Goal: Contribute content

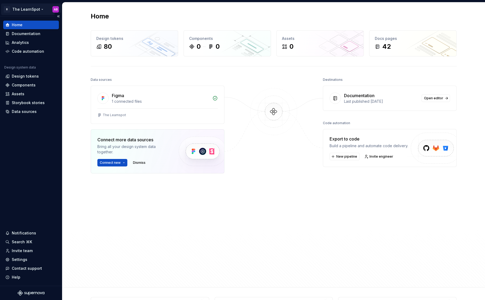
click at [39, 8] on html "B The LearnSpot AB Home Documentation Analytics Code automation Design system d…" at bounding box center [242, 150] width 485 height 300
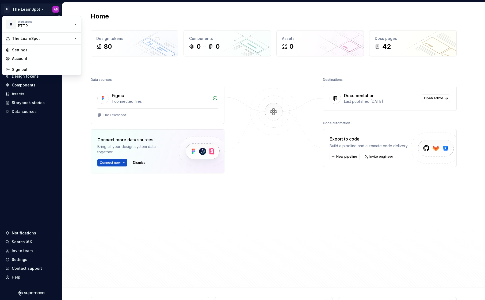
click at [38, 10] on html "B The LearnSpot AB Home Documentation Analytics Code automation Design system d…" at bounding box center [242, 150] width 485 height 300
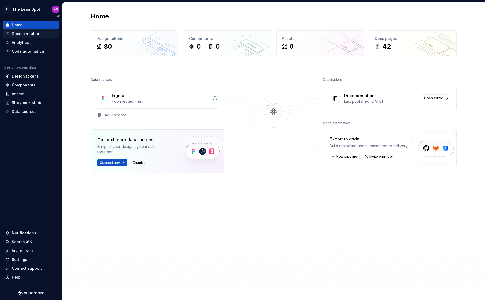
click at [27, 32] on div "Documentation" at bounding box center [26, 33] width 29 height 5
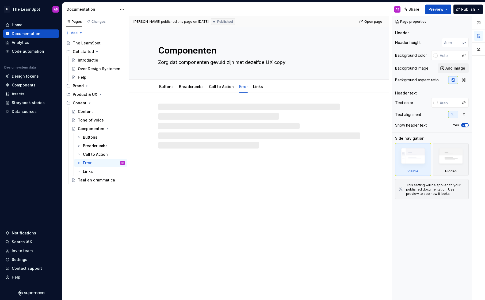
type textarea "*"
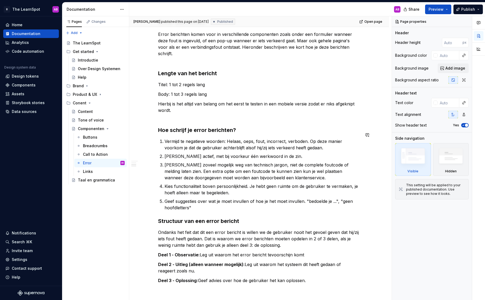
scroll to position [161, 0]
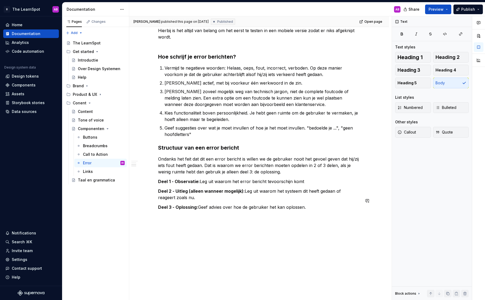
drag, startPoint x: 300, startPoint y: 204, endPoint x: 307, endPoint y: 203, distance: 7.6
click at [300, 204] on div "Error berichten Error berichten komen voor in verschillende componenten zoals o…" at bounding box center [259, 81] width 202 height 272
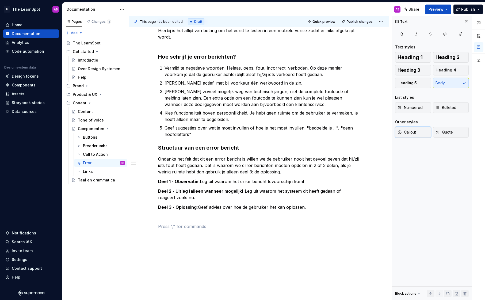
click at [419, 134] on button "Callout" at bounding box center [413, 132] width 36 height 11
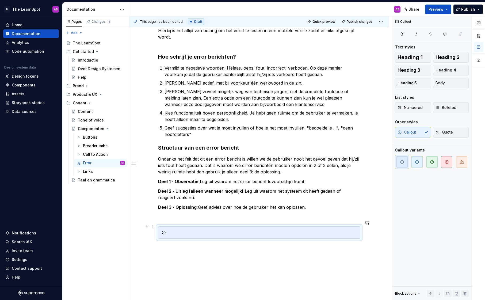
click at [193, 230] on div at bounding box center [262, 232] width 189 height 5
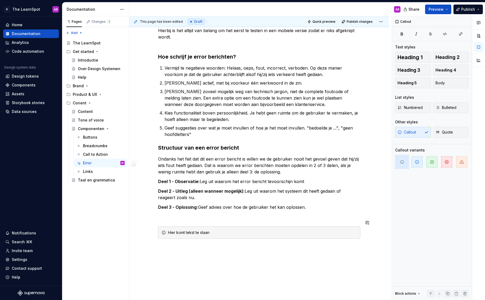
click at [198, 252] on div "This page has been edited. Draft Quick preview Publish changes Componenten Zorg…" at bounding box center [260, 158] width 263 height 284
click at [264, 219] on div "Error berichten Error berichten komen voor in verschillende componenten zoals o…" at bounding box center [259, 92] width 202 height 294
click at [250, 226] on div "Hier komt tekst te staan" at bounding box center [259, 232] width 202 height 12
click at [245, 230] on div "Hier komt tekst te staan" at bounding box center [262, 232] width 189 height 5
drag, startPoint x: 245, startPoint y: 225, endPoint x: 175, endPoint y: 216, distance: 70.1
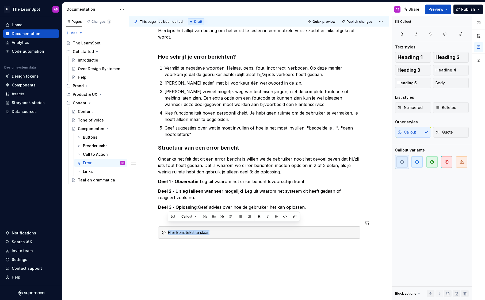
click at [175, 216] on div "Error berichten Error berichten komen voor in verschillende componenten zoals o…" at bounding box center [259, 92] width 202 height 294
click at [152, 225] on span at bounding box center [153, 225] width 4 height 7
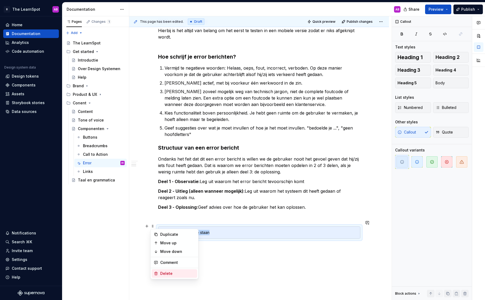
click at [169, 273] on div "Delete" at bounding box center [177, 273] width 35 height 5
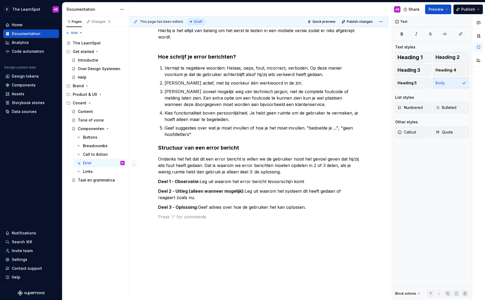
type textarea "*"
